Goal: Navigation & Orientation: Find specific page/section

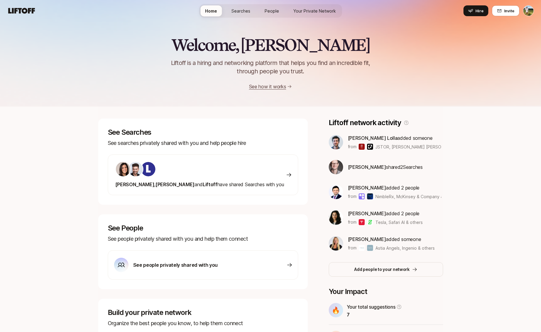
click at [207, 267] on p "See people privately shared with you" at bounding box center [175, 265] width 84 height 8
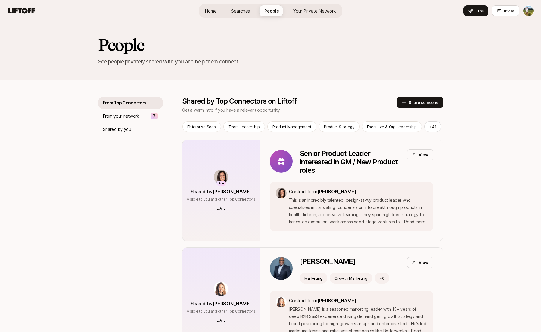
click at [219, 12] on link "Home" at bounding box center [210, 10] width 21 height 11
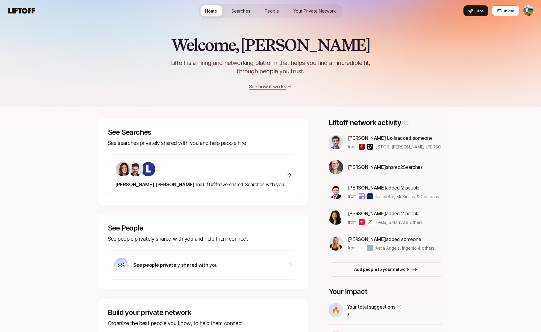
click at [216, 187] on span "Eleanor , Andy and Liftoff have shared Searches with you" at bounding box center [199, 184] width 169 height 6
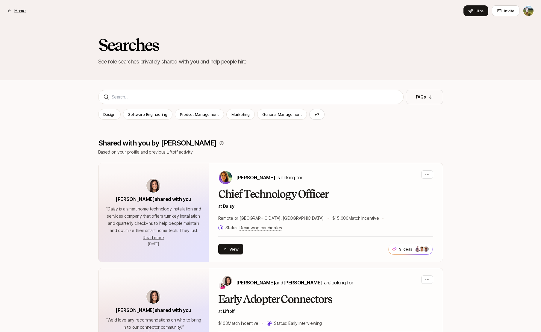
click at [19, 12] on p "Home" at bounding box center [19, 10] width 11 height 7
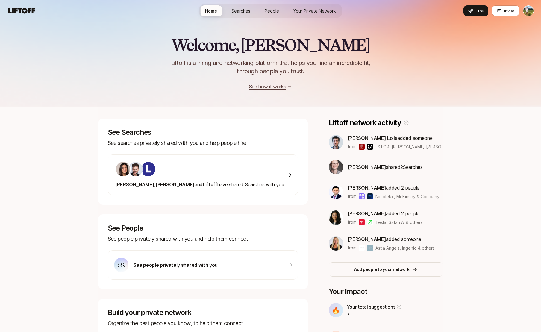
click at [171, 268] on p "See people privately shared with you" at bounding box center [175, 265] width 84 height 8
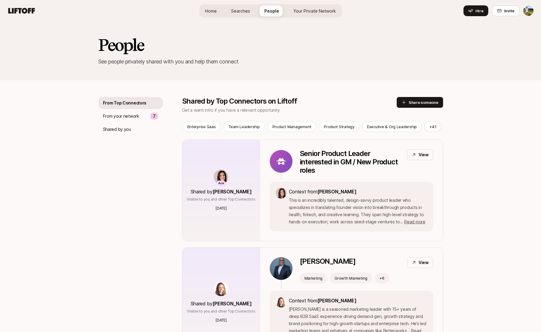
click at [211, 15] on link "Home" at bounding box center [210, 10] width 21 height 11
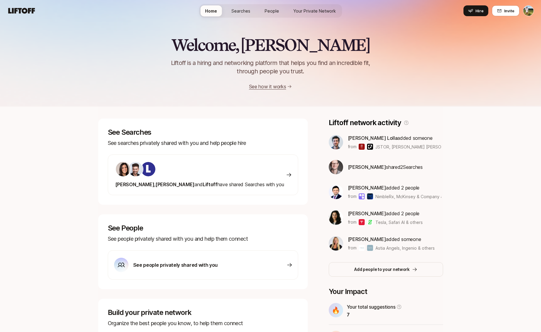
click at [174, 269] on div "See people privately shared with you" at bounding box center [166, 265] width 104 height 14
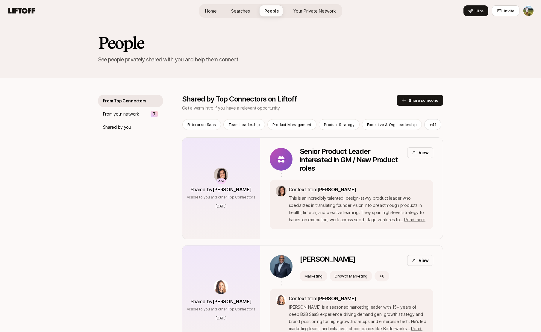
scroll to position [1, 0]
click at [214, 11] on span "Home" at bounding box center [211, 11] width 12 height 6
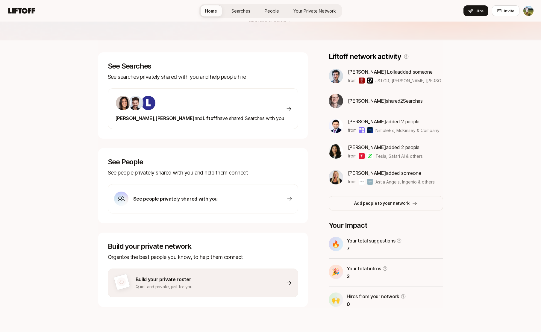
scroll to position [66, 0]
click at [177, 283] on p "Build your private roster" at bounding box center [164, 279] width 57 height 8
